Goal: Task Accomplishment & Management: Manage account settings

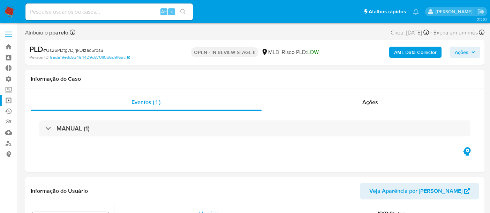
select select "10"
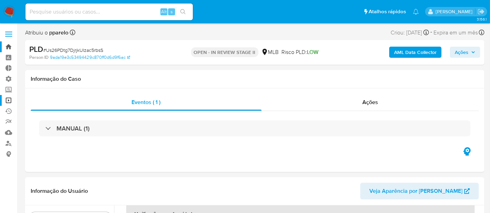
drag, startPoint x: 0, startPoint y: 0, endPoint x: 6, endPoint y: 45, distance: 45.7
click at [6, 45] on link "Bandeja" at bounding box center [41, 46] width 83 height 11
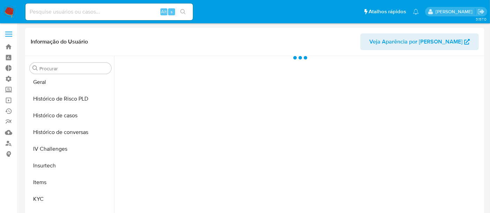
scroll to position [311, 0]
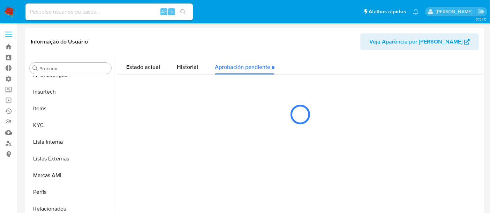
select select "10"
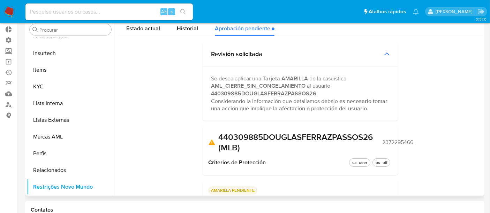
scroll to position [0, 0]
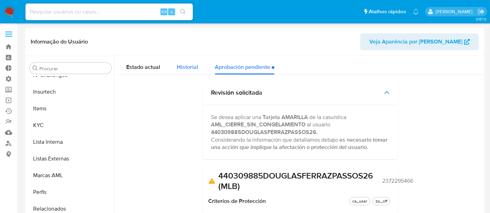
click at [196, 64] on span "Historial" at bounding box center [187, 67] width 21 height 8
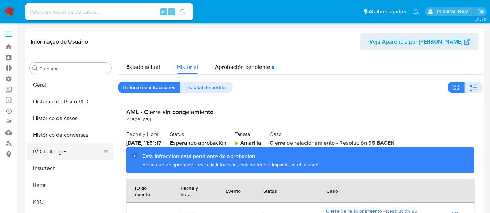
scroll to position [233, 0]
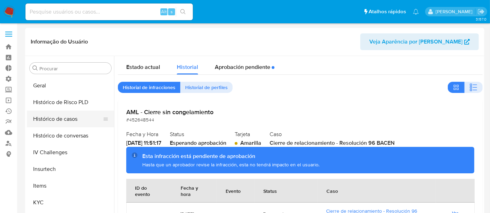
click at [59, 122] on button "Histórico de casos" at bounding box center [68, 119] width 82 height 17
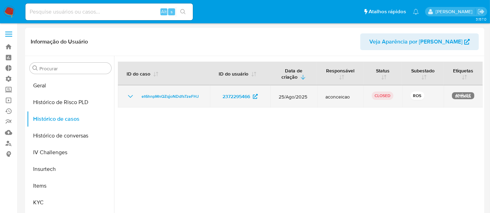
click at [126, 93] on icon "Mostrar/Ocultar" at bounding box center [130, 96] width 8 height 8
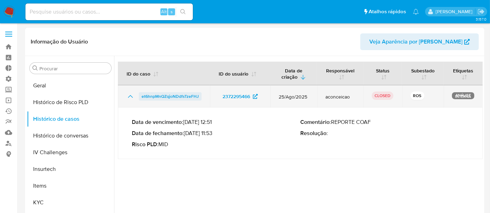
click at [154, 98] on span "et6hnpMnQZqjoNDdfsTzeFHJ" at bounding box center [169, 96] width 57 height 8
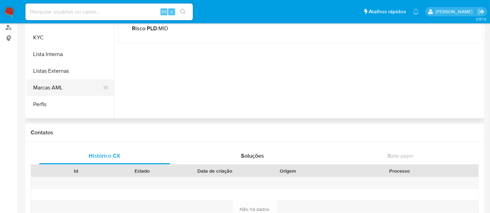
scroll to position [311, 0]
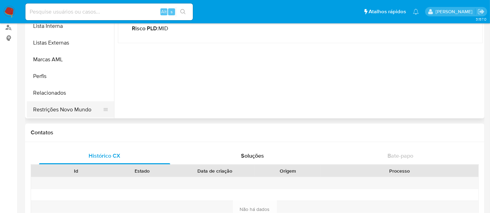
click at [74, 110] on button "Restrições Novo Mundo" at bounding box center [68, 109] width 82 height 17
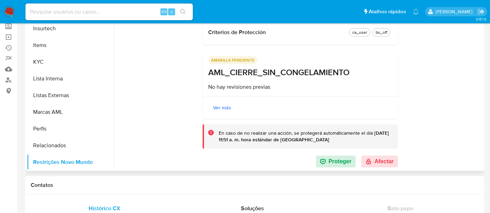
scroll to position [116, 0]
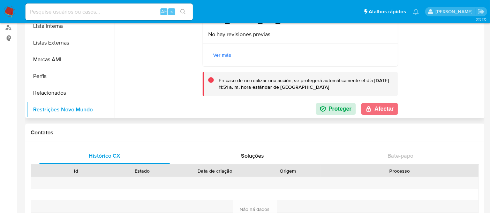
click at [381, 109] on button "Afectar" at bounding box center [379, 109] width 37 height 12
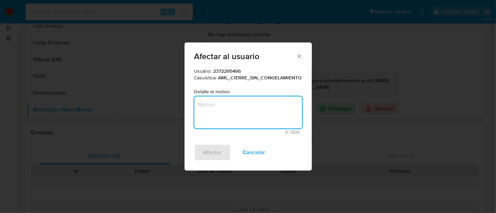
click at [223, 108] on textarea "Motivo" at bounding box center [248, 113] width 108 height 32
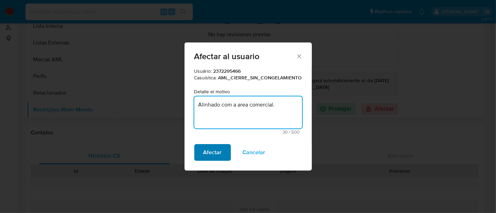
type textarea "Alinhado com a area comercial."
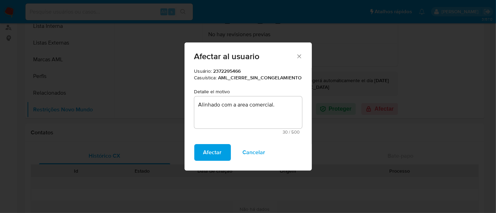
click at [215, 149] on span "Afectar" at bounding box center [212, 152] width 18 height 15
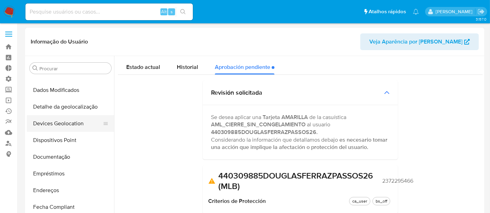
scroll to position [40, 0]
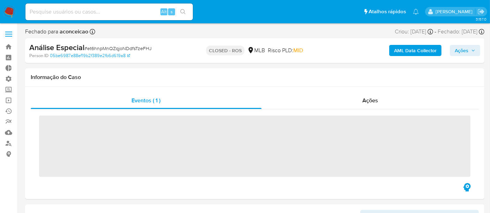
scroll to position [311, 0]
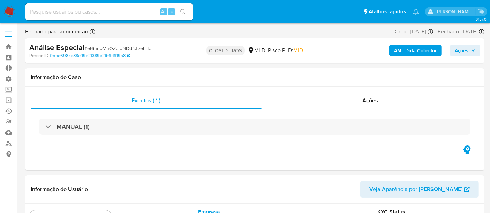
select select "10"
drag, startPoint x: 86, startPoint y: 48, endPoint x: 152, endPoint y: 47, distance: 65.9
click at [152, 47] on div "Análise Especial # et6hnpMnQZqjoNDdfsTzeFHJ" at bounding box center [103, 48] width 148 height 10
copy span "et6hnpMnQZqjoNDdfsTzeFHJ"
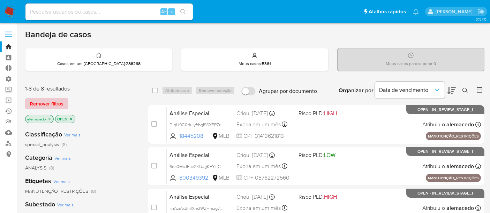
click at [48, 102] on span "Remover filtros" at bounding box center [46, 104] width 33 height 10
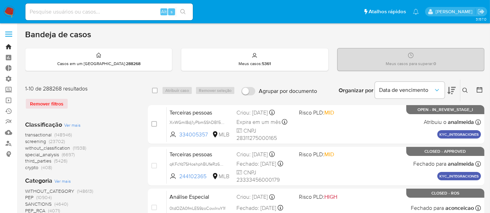
drag, startPoint x: 10, startPoint y: 45, endPoint x: 28, endPoint y: 38, distance: 19.1
click at [10, 45] on link "Bandeja" at bounding box center [41, 46] width 83 height 11
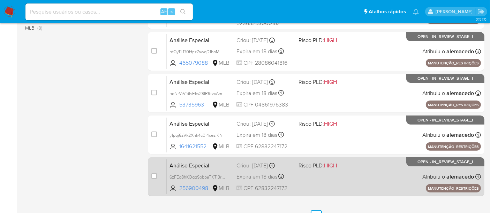
scroll to position [252, 0]
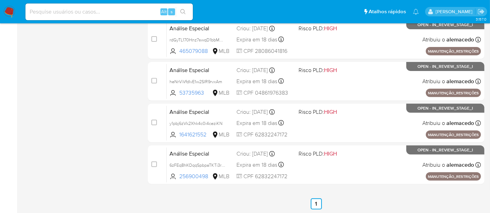
click at [58, 10] on input at bounding box center [108, 11] width 167 height 9
paste input "hbkjXBHAfpxAxZLkFtC3XTx5"
type input "hbkjXBHAfpxAxZLkFtC3XTx5"
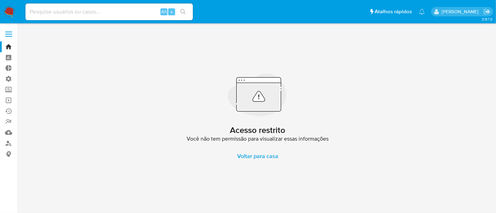
click at [77, 18] on div "Alt s" at bounding box center [108, 11] width 167 height 17
click at [75, 12] on input at bounding box center [108, 11] width 167 height 9
paste input "hbkjXBHAfpxAxZLkFtC3XTx5"
type input "hbkjXBHAfpxAxZLkFtC3XTx5"
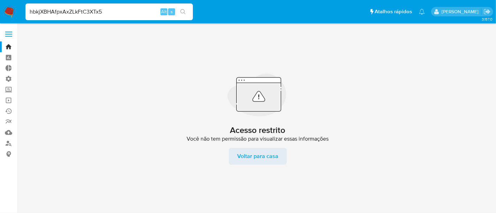
click at [267, 158] on span "Voltar para casa" at bounding box center [257, 156] width 41 height 17
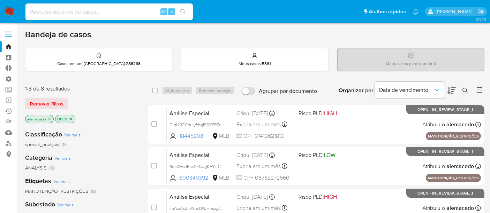
click at [69, 16] on input at bounding box center [108, 11] width 167 height 9
paste input "2390113461"
type input "2390113461"
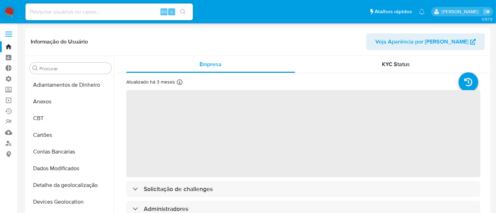
select select "10"
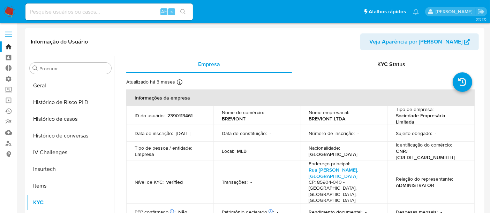
scroll to position [195, 0]
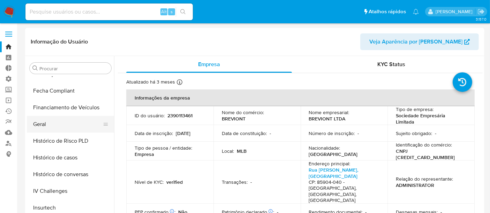
click at [54, 122] on button "Geral" at bounding box center [68, 124] width 82 height 17
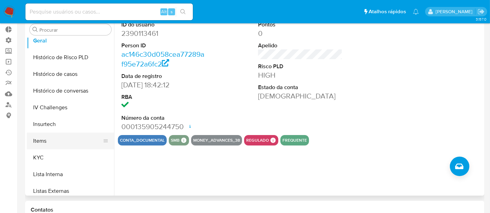
scroll to position [272, 0]
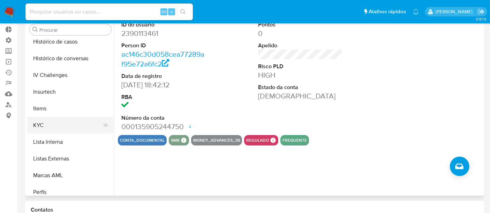
click at [35, 122] on button "KYC" at bounding box center [68, 125] width 82 height 17
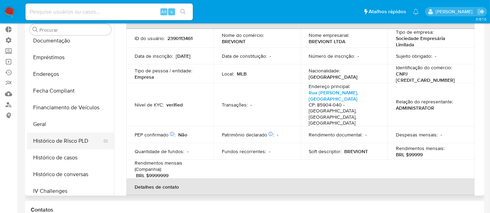
scroll to position [117, 0]
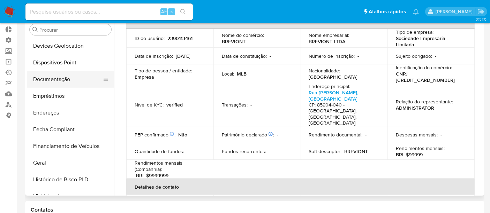
click at [60, 80] on button "Documentação" at bounding box center [68, 79] width 82 height 17
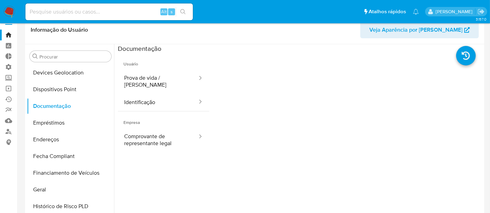
scroll to position [0, 0]
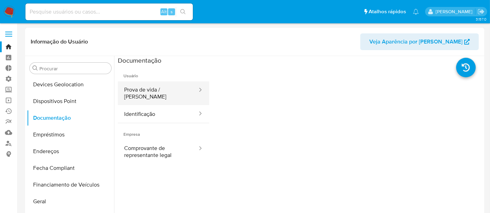
click at [161, 90] on button "Prova de vida / [PERSON_NAME]" at bounding box center [158, 94] width 80 height 24
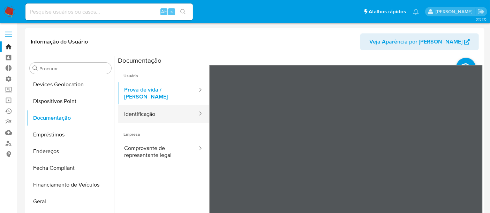
click at [150, 112] on button "Identificação" at bounding box center [158, 114] width 80 height 18
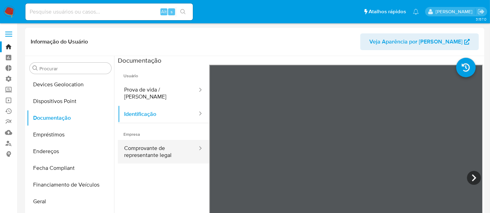
click at [151, 144] on button "Comprovante de representante legal" at bounding box center [158, 152] width 80 height 24
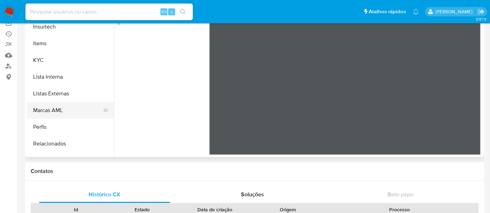
scroll to position [311, 0]
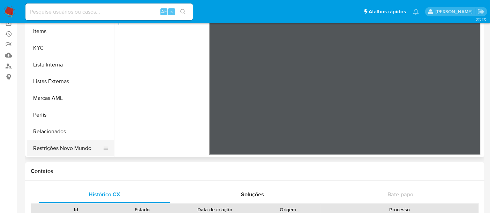
click at [63, 145] on button "Restrições Novo Mundo" at bounding box center [68, 148] width 82 height 17
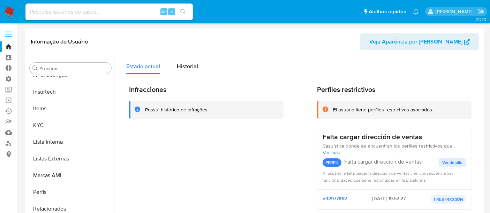
scroll to position [0, 0]
click at [190, 66] on span "Historial" at bounding box center [187, 67] width 21 height 8
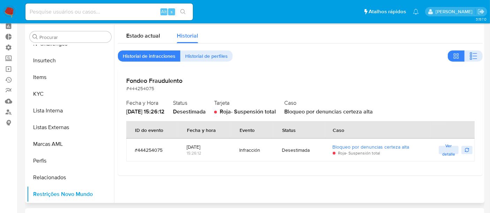
scroll to position [39, 0]
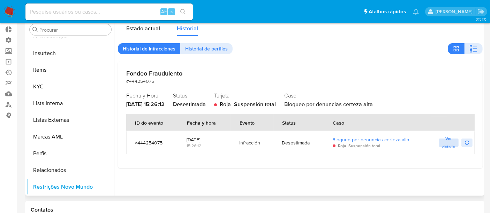
click at [450, 145] on span "Ver detalle" at bounding box center [448, 142] width 13 height 7
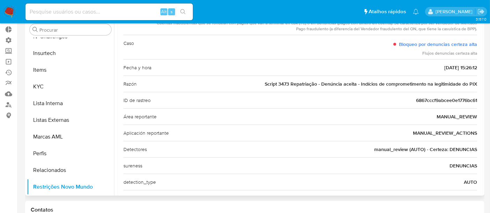
scroll to position [0, 0]
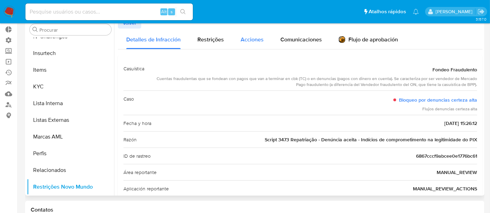
click at [258, 41] on span "Acciones" at bounding box center [251, 40] width 23 height 8
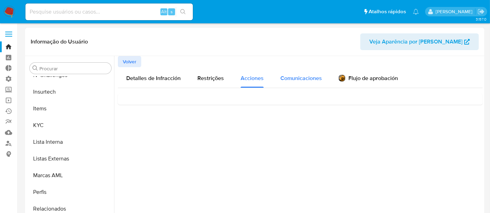
click at [299, 75] on span "Comunicaciones" at bounding box center [300, 78] width 41 height 8
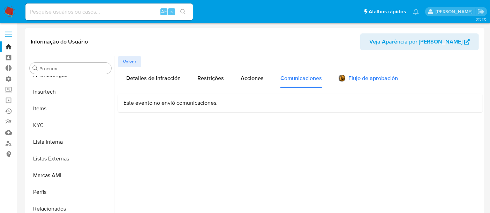
click at [357, 78] on div "Flujo de aprobación" at bounding box center [367, 80] width 59 height 8
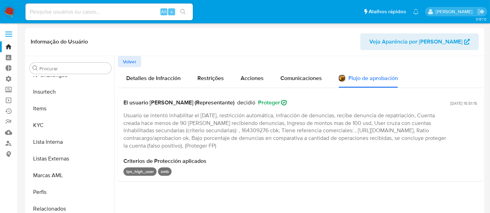
drag, startPoint x: 123, startPoint y: 139, endPoint x: 306, endPoint y: 136, distance: 182.3
click at [306, 136] on span "Usuario se intentó inhabilitar el [DATE], restricción automática, infracción de…" at bounding box center [284, 131] width 322 height 38
click at [49, 126] on button "KYC" at bounding box center [68, 125] width 82 height 17
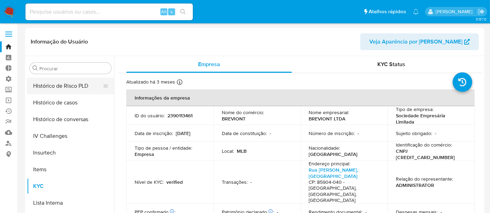
scroll to position [195, 0]
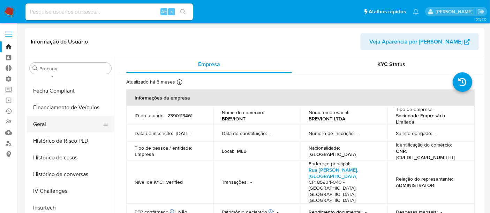
click at [49, 125] on button "Geral" at bounding box center [68, 124] width 82 height 17
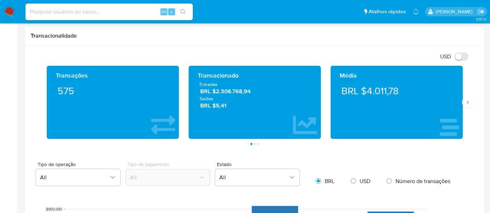
scroll to position [309, 0]
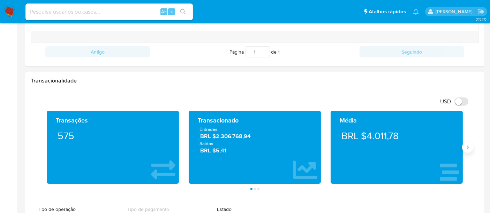
click at [470, 146] on icon "Siguiente" at bounding box center [467, 148] width 6 height 6
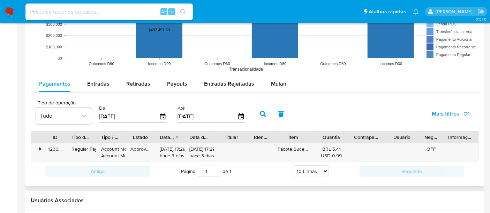
scroll to position [619, 0]
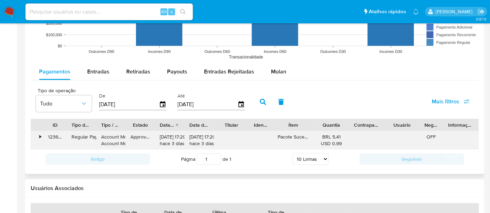
click at [41, 135] on div "•" at bounding box center [40, 137] width 2 height 7
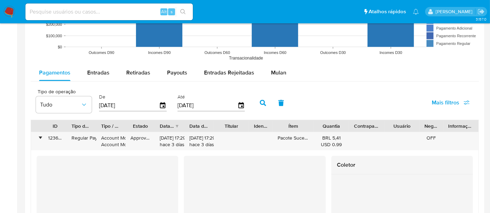
scroll to position [581, 0]
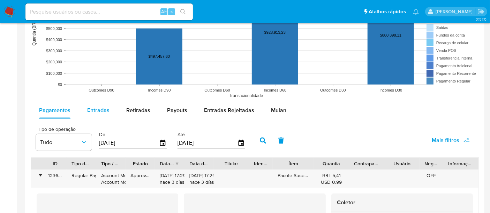
click at [104, 112] on span "Entradas" at bounding box center [98, 110] width 22 height 8
select select "10"
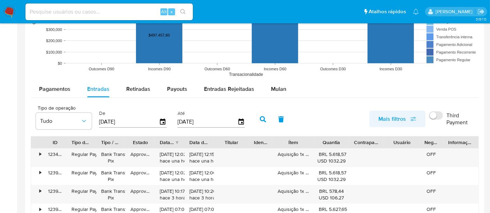
scroll to position [619, 0]
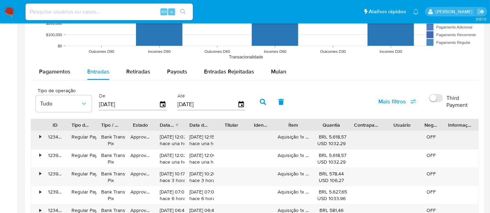
click at [39, 136] on div "•" at bounding box center [40, 137] width 2 height 7
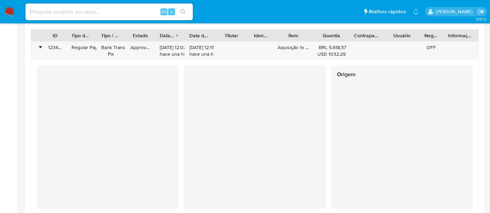
scroll to position [697, 0]
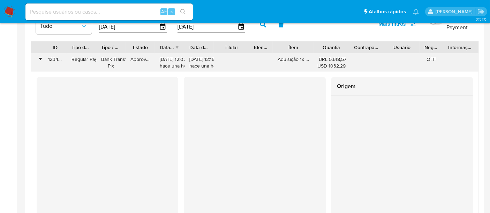
click at [42, 56] on div "•" at bounding box center [37, 63] width 12 height 18
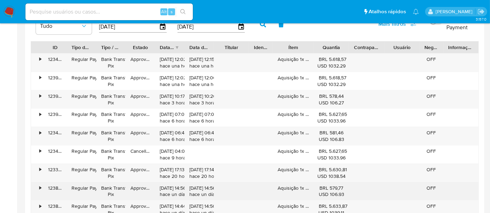
drag, startPoint x: 278, startPoint y: 186, endPoint x: 305, endPoint y: 186, distance: 26.8
click at [305, 186] on div "Aquisição 1x silver" at bounding box center [292, 192] width 41 height 18
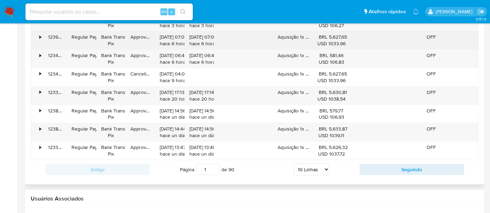
scroll to position [813, 0]
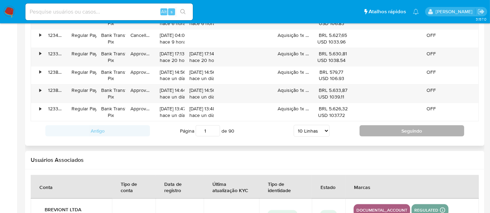
click at [400, 127] on button "Seguindo" at bounding box center [411, 130] width 105 height 11
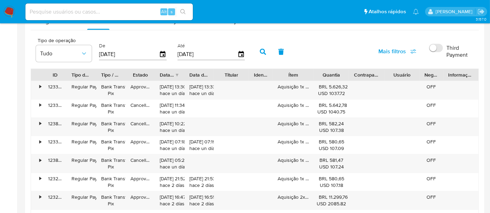
scroll to position [658, 0]
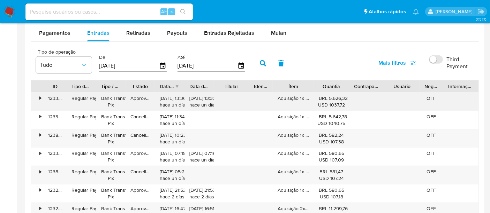
click at [37, 98] on div "•" at bounding box center [37, 102] width 12 height 18
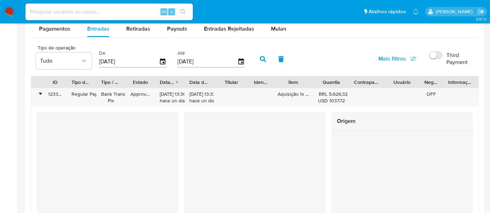
scroll to position [619, 0]
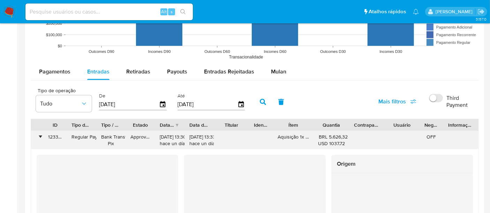
click at [41, 135] on div "•" at bounding box center [40, 137] width 2 height 7
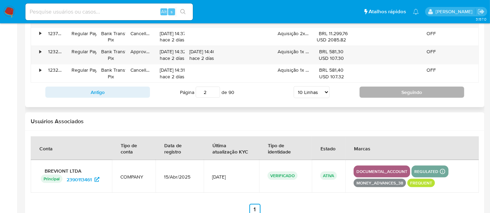
click at [422, 88] on button "Seguindo" at bounding box center [411, 92] width 105 height 11
click at [410, 93] on button "Seguindo" at bounding box center [411, 92] width 105 height 11
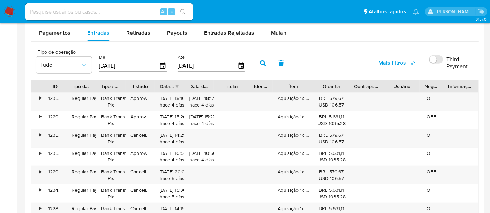
scroll to position [774, 0]
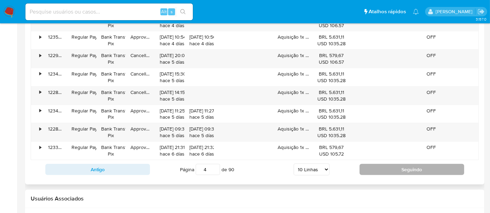
click at [394, 169] on button "Seguindo" at bounding box center [411, 169] width 105 height 11
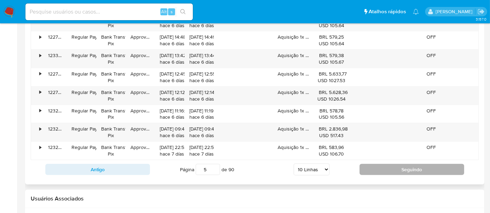
click at [416, 170] on button "Seguindo" at bounding box center [411, 169] width 105 height 11
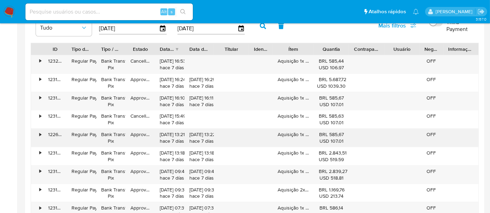
scroll to position [697, 0]
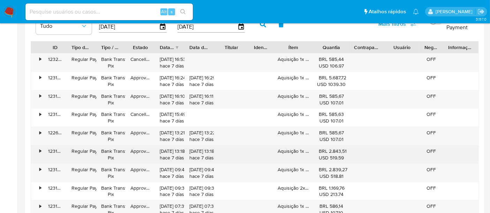
click at [36, 149] on div "•" at bounding box center [37, 155] width 12 height 18
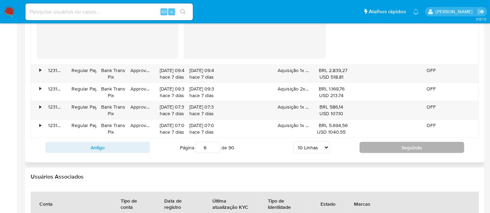
scroll to position [1084, 0]
click at [424, 147] on button "Seguindo" at bounding box center [411, 147] width 105 height 11
type input "7"
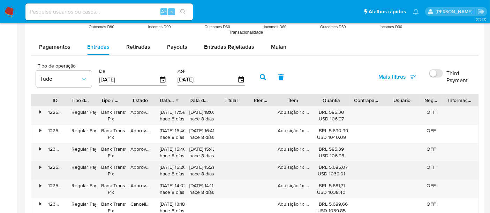
scroll to position [634, 0]
